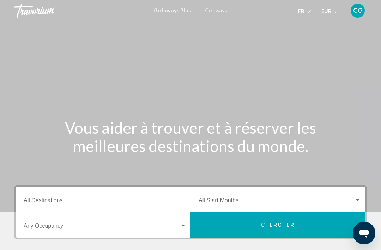
click at [218, 10] on span "Getaways" at bounding box center [216, 11] width 22 height 6
click at [52, 198] on input "Destination All Destinations" at bounding box center [105, 201] width 163 height 6
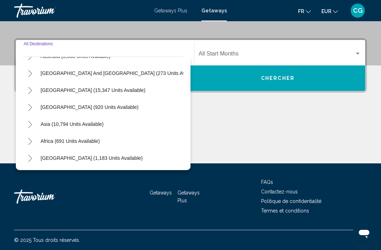
scroll to position [114, 0]
click at [29, 123] on icon "Toggle Asia (10,794 units available)" at bounding box center [30, 124] width 5 height 7
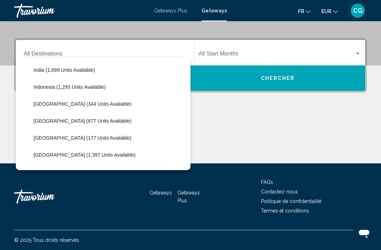
scroll to position [240, 0]
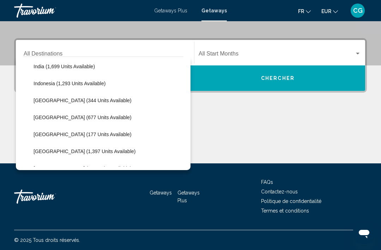
click at [80, 100] on span "[GEOGRAPHIC_DATA] (344 units available)" at bounding box center [83, 100] width 98 height 6
type input "**********"
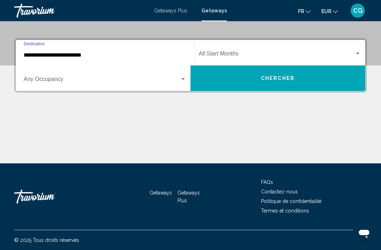
click at [340, 52] on span "Search widget" at bounding box center [277, 55] width 156 height 6
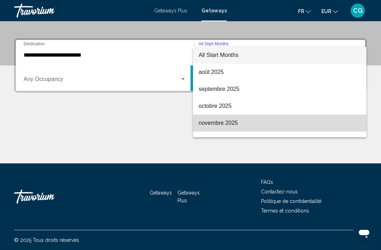
click at [233, 123] on span "novembre 2025" at bounding box center [280, 122] width 162 height 17
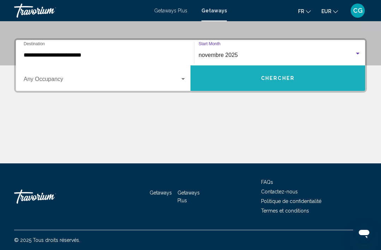
click at [266, 76] on span "Chercher" at bounding box center [278, 79] width 34 height 6
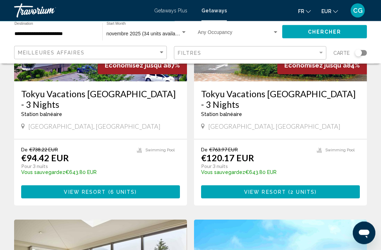
scroll to position [127, 0]
click at [275, 31] on div "Search widget" at bounding box center [276, 33] width 6 height 6
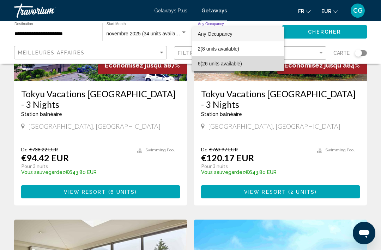
click at [238, 66] on span "6 (26 units available)" at bounding box center [238, 63] width 81 height 15
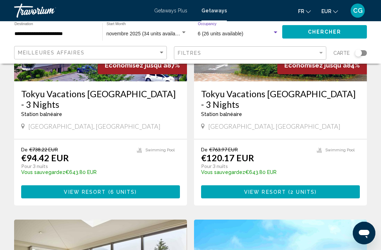
click at [336, 31] on span "Chercher" at bounding box center [325, 32] width 34 height 6
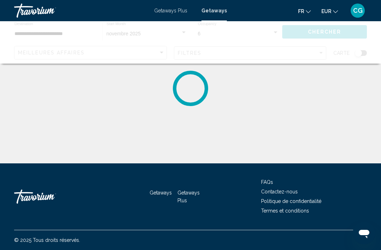
scroll to position [23, 0]
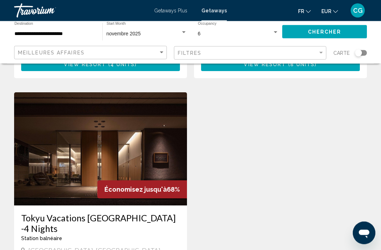
click at [166, 130] on img "Main content" at bounding box center [100, 149] width 173 height 113
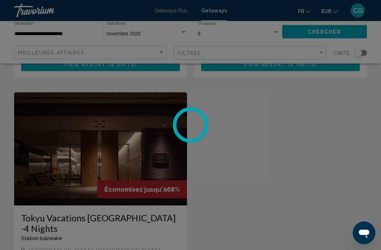
scroll to position [506, 0]
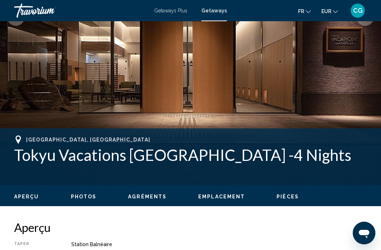
scroll to position [145, 0]
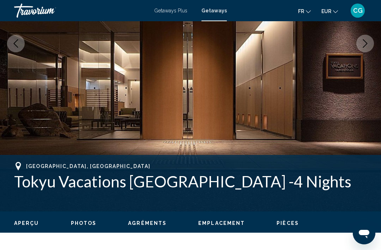
click at [369, 44] on icon "Next image" at bounding box center [365, 43] width 8 height 8
click at [365, 46] on icon "Next image" at bounding box center [365, 43] width 8 height 8
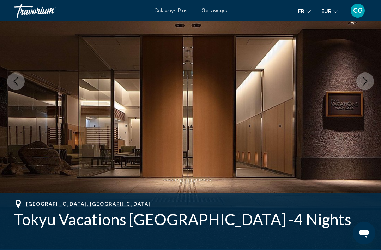
scroll to position [80, 0]
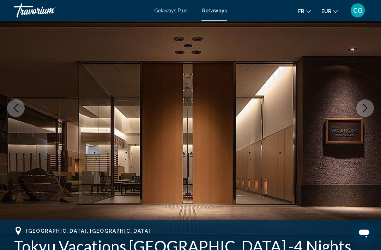
click at [360, 112] on button "Next image" at bounding box center [366, 109] width 18 height 18
click at [367, 107] on icon "Next image" at bounding box center [365, 108] width 8 height 8
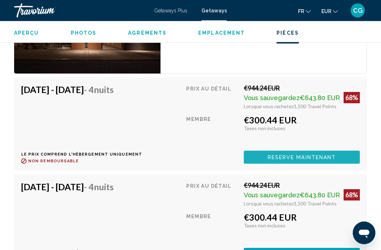
scroll to position [1183, 0]
click at [314, 154] on span "Reserve maintenant" at bounding box center [302, 157] width 68 height 6
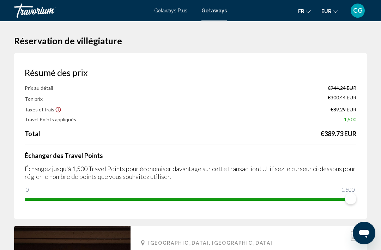
click at [333, 11] on icon "Change currency" at bounding box center [335, 11] width 5 height 5
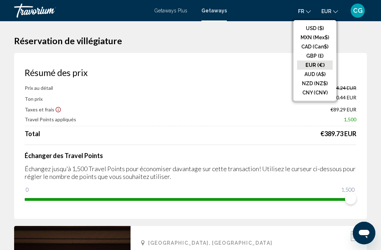
click at [323, 28] on button "USD ($)" at bounding box center [315, 28] width 36 height 9
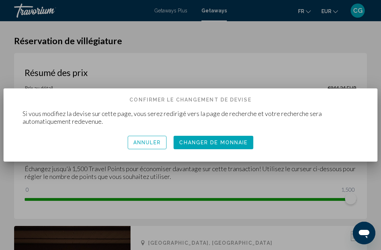
click at [219, 144] on span "Changer de monnaie" at bounding box center [213, 143] width 68 height 6
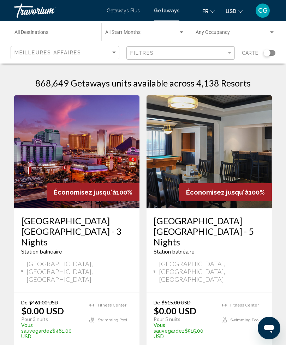
click at [65, 34] on input "Destination All Destinations" at bounding box center [54, 34] width 80 height 6
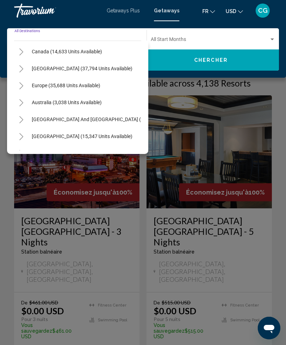
scroll to position [53, 0]
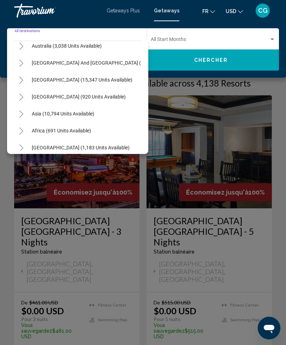
click at [260, 174] on div "Main content" at bounding box center [143, 172] width 286 height 345
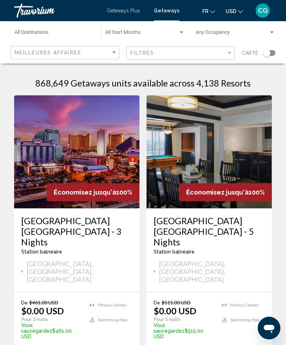
click at [54, 33] on input "Destination All Destinations" at bounding box center [54, 34] width 80 height 6
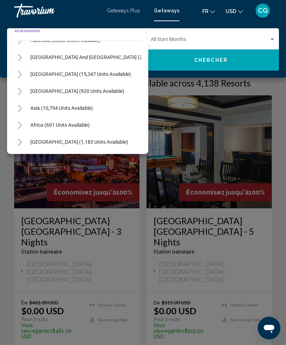
scroll to position [114, 1]
click at [23, 109] on button "Toggle Asia (10,794 units available)" at bounding box center [20, 108] width 14 height 14
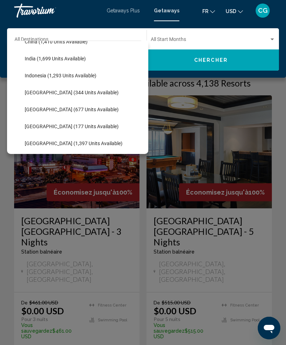
scroll to position [232, 0]
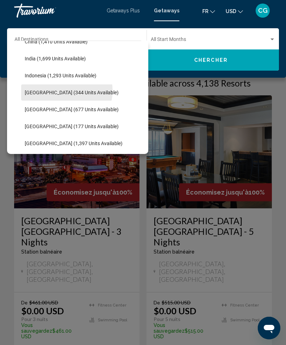
click at [66, 91] on span "[GEOGRAPHIC_DATA] (344 units available)" at bounding box center [72, 93] width 94 height 6
type input "**********"
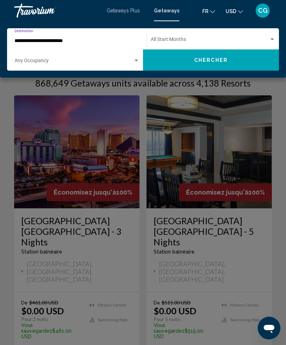
click at [229, 38] on span "Search widget" at bounding box center [210, 41] width 118 height 6
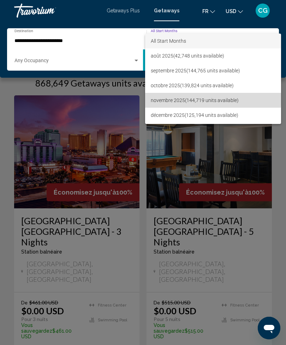
click at [209, 99] on span "novembre 2025 (144,719 units available)" at bounding box center [213, 100] width 125 height 15
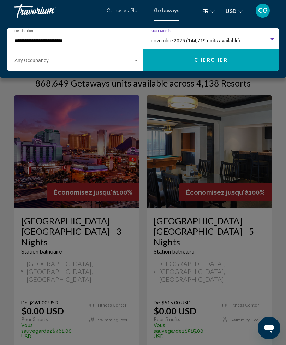
click at [137, 58] on div "Search widget" at bounding box center [136, 61] width 6 height 6
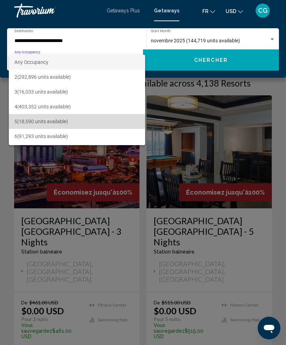
click at [57, 123] on span "5 (18,590 units available)" at bounding box center [76, 121] width 125 height 15
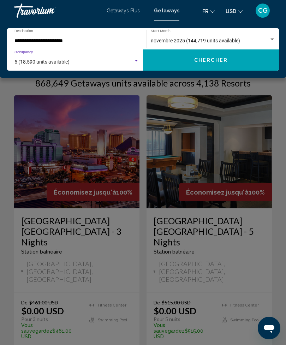
click at [243, 64] on button "Chercher" at bounding box center [211, 59] width 136 height 21
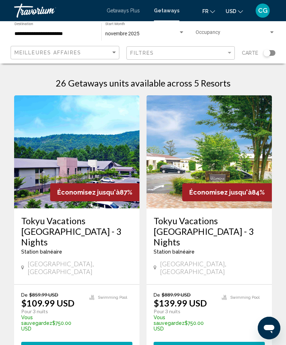
click at [261, 32] on span "Search widget" at bounding box center [232, 34] width 73 height 6
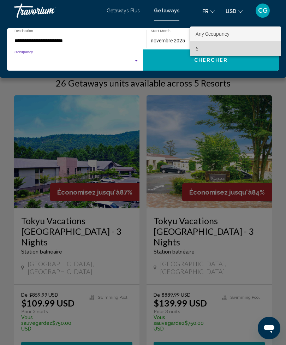
click at [241, 49] on span "6" at bounding box center [236, 48] width 80 height 15
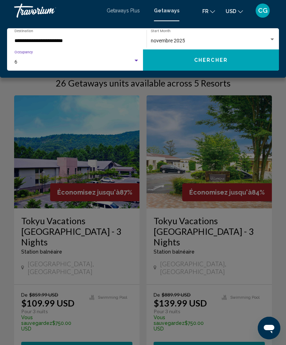
click at [236, 64] on button "Chercher" at bounding box center [211, 59] width 136 height 21
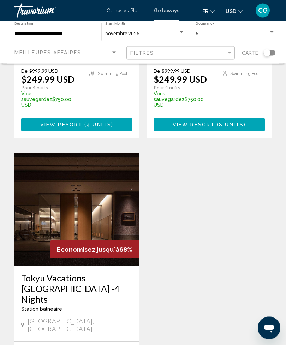
scroll to position [505, 0]
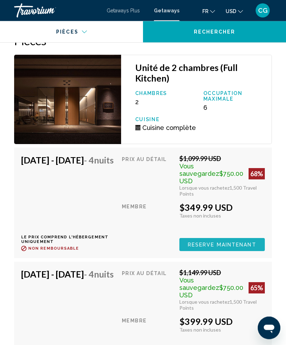
scroll to position [1103, 0]
click at [229, 242] on span "Reserve maintenant" at bounding box center [222, 245] width 68 height 6
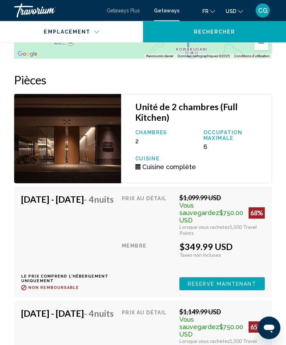
scroll to position [1055, 0]
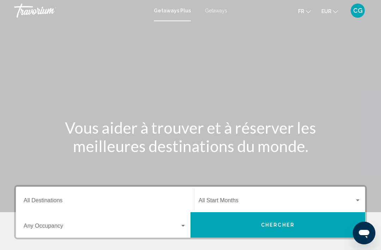
click at [218, 13] on span "Getaways" at bounding box center [216, 11] width 22 height 6
click at [112, 201] on input "Destination All Destinations" at bounding box center [105, 201] width 163 height 6
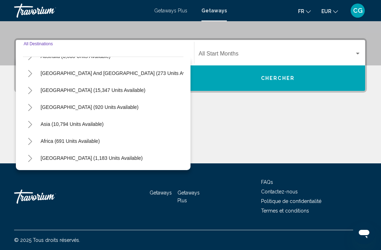
scroll to position [114, 0]
click at [33, 126] on button "Toggle Asia (10,794 units available)" at bounding box center [30, 124] width 14 height 14
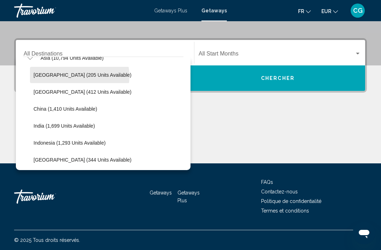
scroll to position [187, 0]
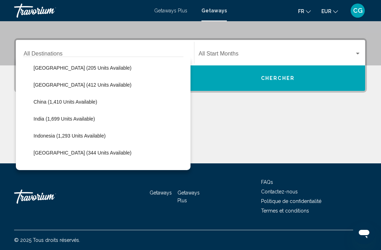
click at [78, 155] on span "[GEOGRAPHIC_DATA] (344 units available)" at bounding box center [83, 153] width 98 height 6
type input "**********"
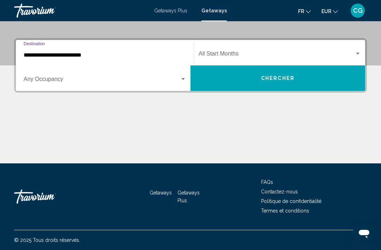
click at [237, 54] on span "Search widget" at bounding box center [277, 55] width 156 height 6
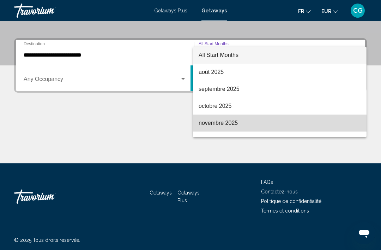
click at [239, 125] on span "novembre 2025" at bounding box center [280, 122] width 162 height 17
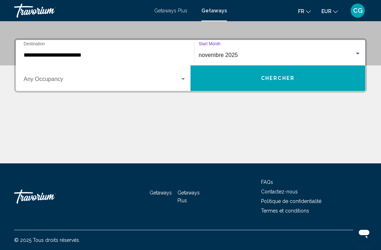
click at [264, 80] on span "Chercher" at bounding box center [278, 79] width 34 height 6
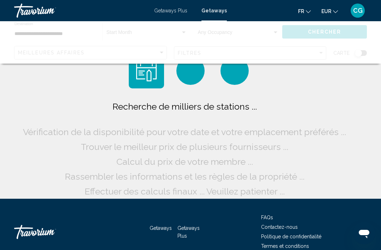
scroll to position [35, 0]
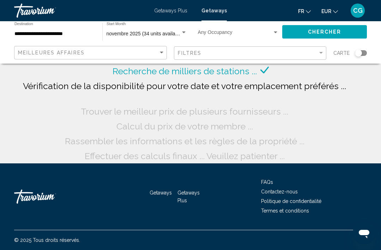
click at [265, 31] on span "Search widget" at bounding box center [235, 34] width 74 height 6
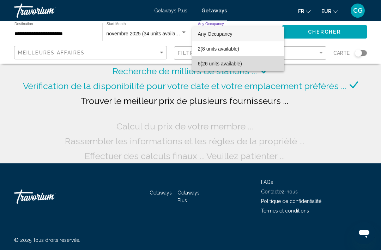
click at [243, 64] on span "6 (26 units available)" at bounding box center [238, 63] width 81 height 15
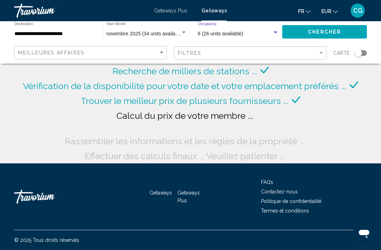
click at [339, 34] on span "Chercher" at bounding box center [325, 32] width 34 height 6
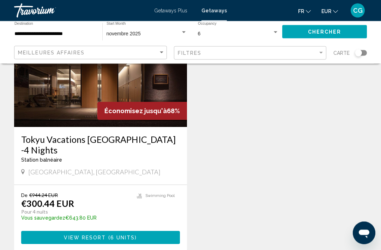
scroll to position [584, 0]
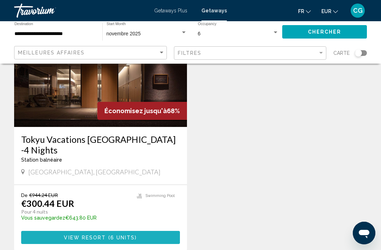
click at [147, 231] on button "View Resort ( 6 units )" at bounding box center [100, 237] width 159 height 13
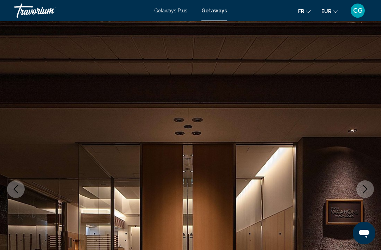
click at [330, 12] on span "EUR" at bounding box center [327, 11] width 10 height 6
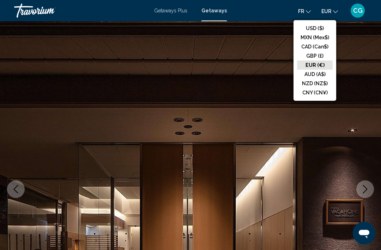
click at [322, 30] on button "USD ($)" at bounding box center [315, 28] width 36 height 9
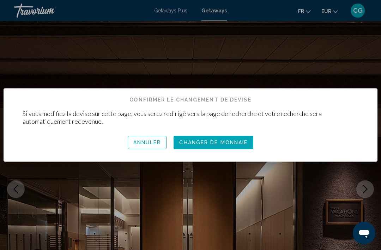
click at [229, 142] on span "Changer de monnaie" at bounding box center [213, 143] width 68 height 6
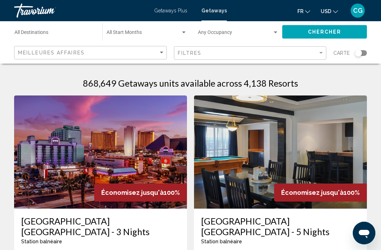
click at [62, 34] on input "Destination All Destinations" at bounding box center [54, 34] width 81 height 6
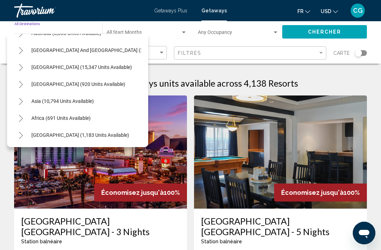
scroll to position [114, 0]
click at [21, 100] on icon "Toggle Asia (10,794 units available)" at bounding box center [21, 101] width 5 height 7
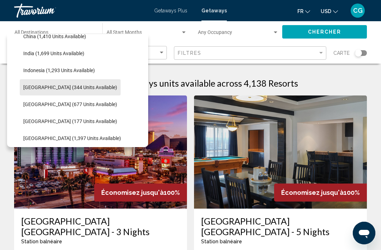
scroll to position [245, 0]
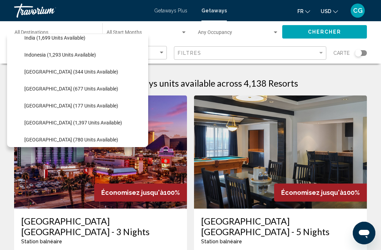
click at [74, 71] on span "[GEOGRAPHIC_DATA] (344 units available)" at bounding box center [71, 72] width 94 height 6
type input "**********"
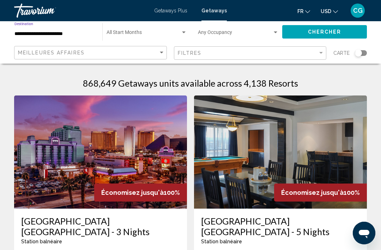
click at [153, 31] on span "Search widget" at bounding box center [144, 34] width 74 height 6
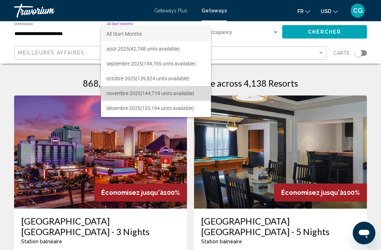
click at [160, 94] on span "novembre 2025 (144,719 units available)" at bounding box center [156, 93] width 99 height 15
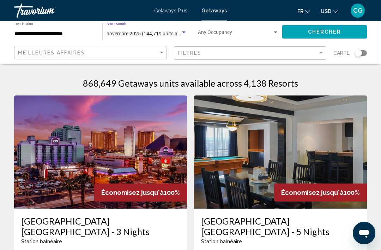
click at [246, 33] on span "Search widget" at bounding box center [235, 34] width 74 height 6
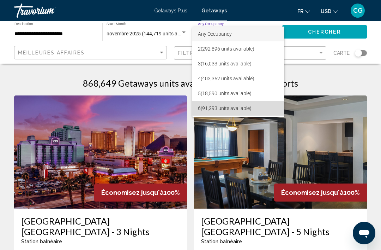
click at [233, 109] on span "6 (91,293 units available)" at bounding box center [238, 108] width 81 height 15
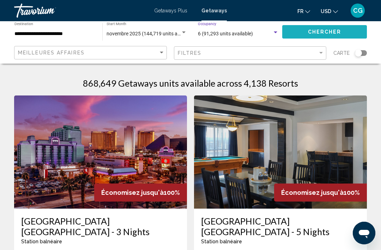
click at [326, 33] on span "Chercher" at bounding box center [325, 32] width 34 height 6
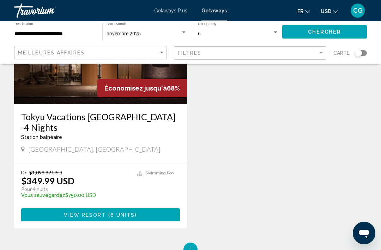
scroll to position [596, 0]
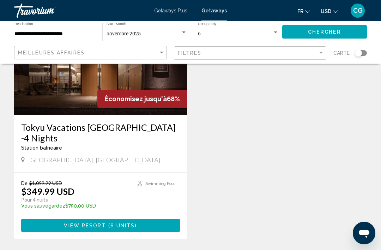
click at [64, 219] on button "View Resort ( 6 units )" at bounding box center [100, 225] width 159 height 13
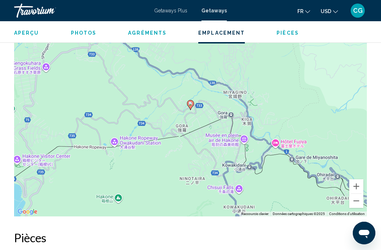
scroll to position [893, 0]
